Goal: Find specific page/section: Find specific page/section

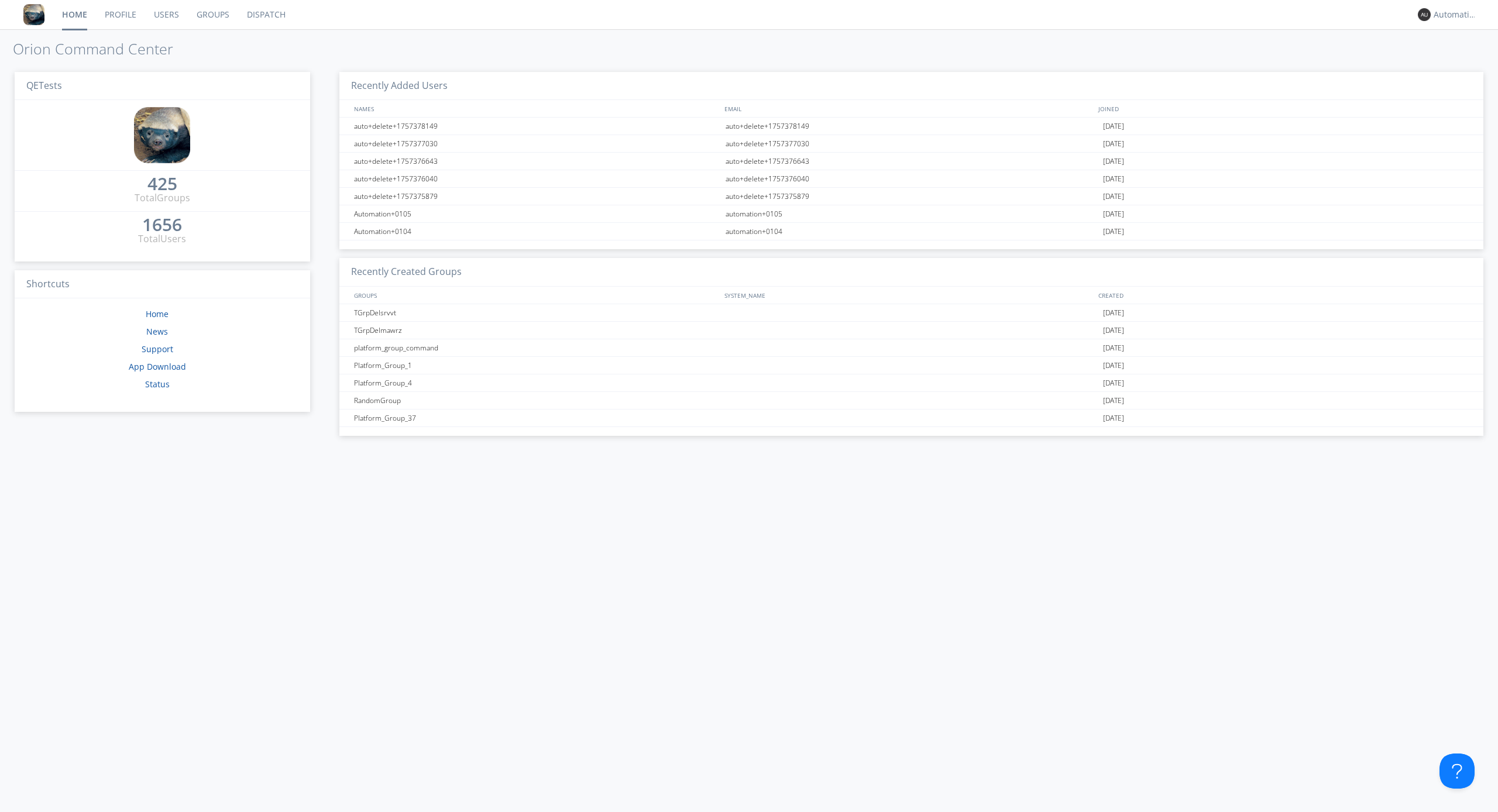
click at [265, 15] on link "Dispatch" at bounding box center [266, 15] width 56 height 29
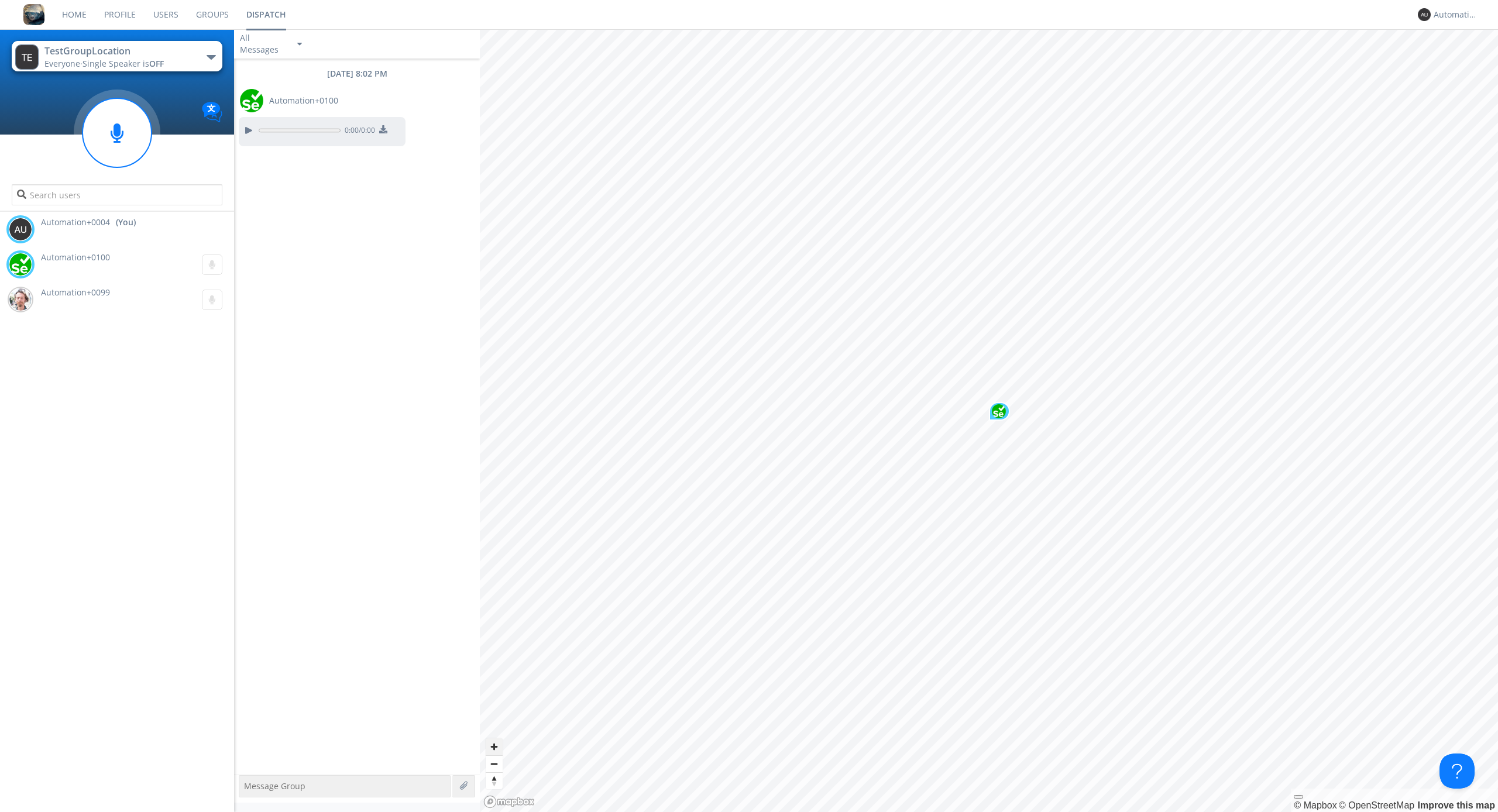
click at [494, 746] on span "Zoom in" at bounding box center [495, 747] width 17 height 17
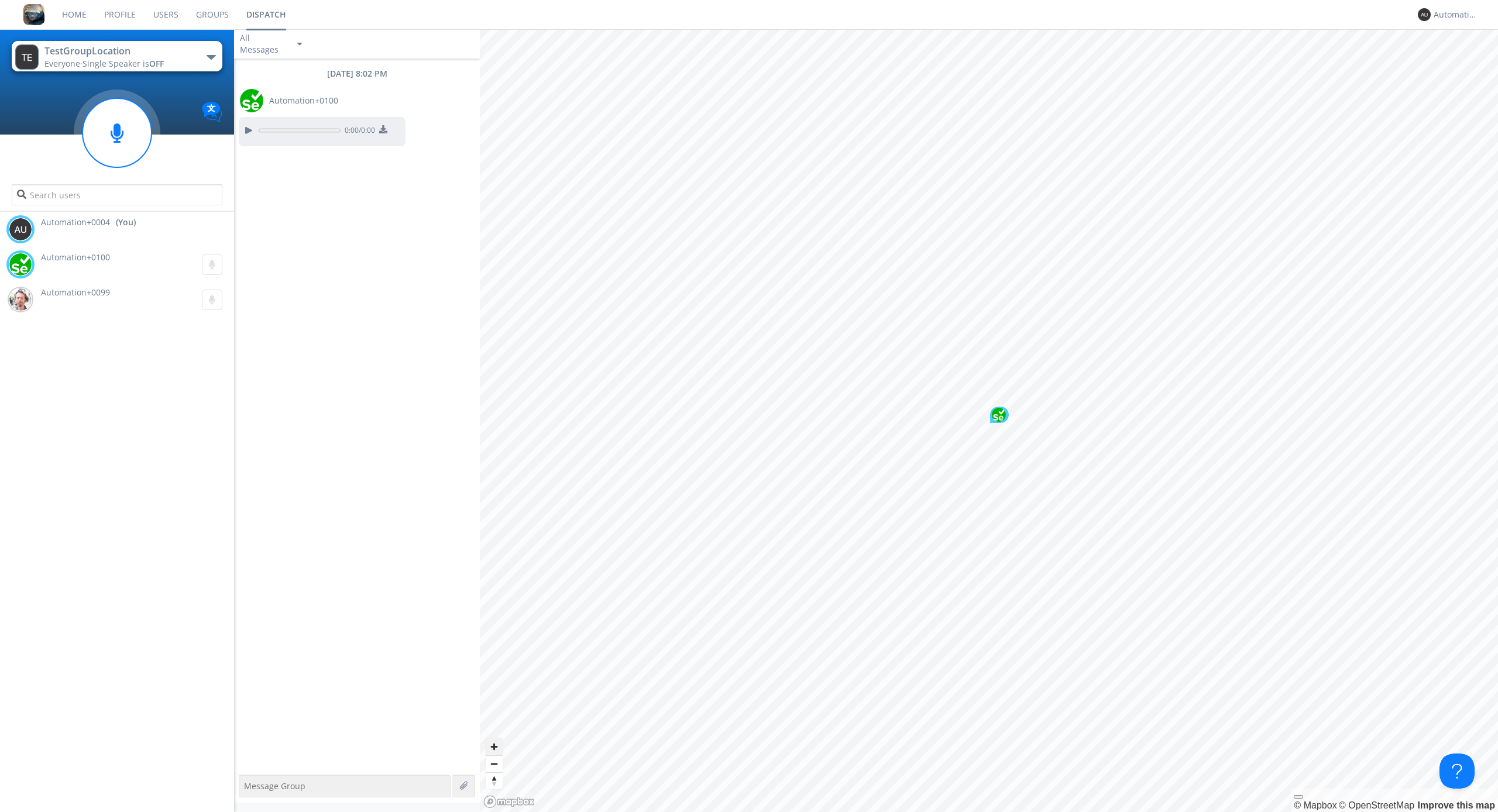
click at [494, 764] on span "Zoom out" at bounding box center [495, 764] width 17 height 17
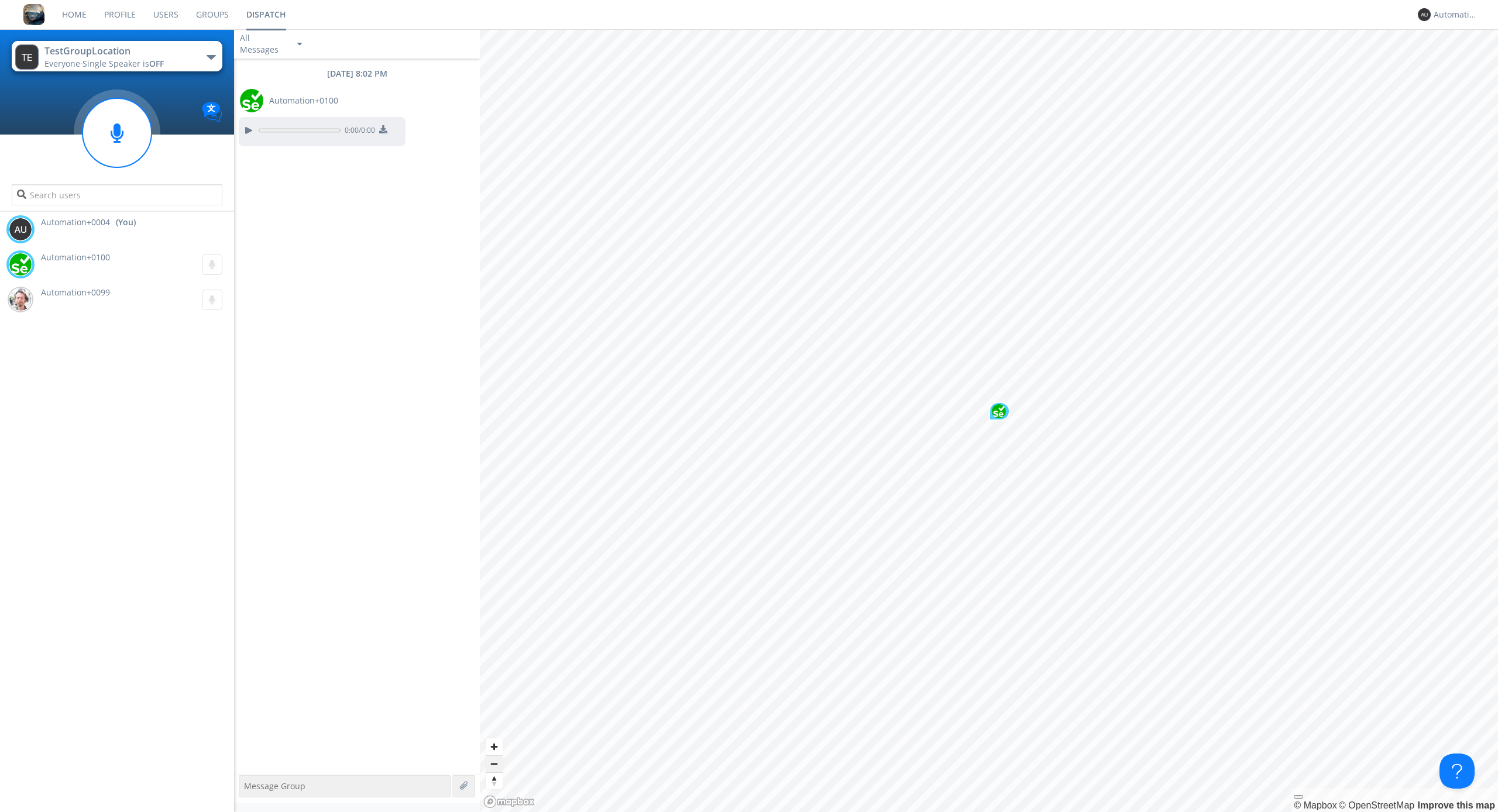
click at [494, 764] on span "Zoom out" at bounding box center [495, 764] width 17 height 17
